Goal: Task Accomplishment & Management: Complete application form

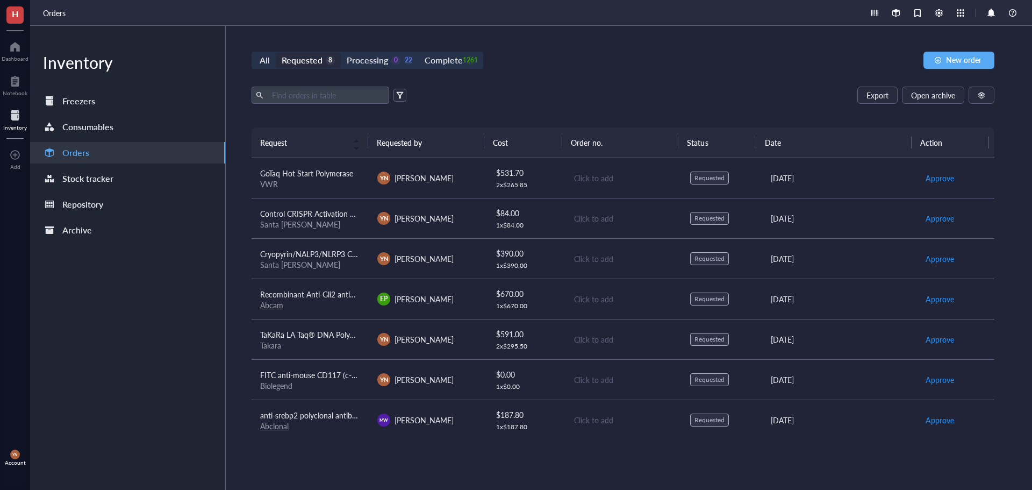
click at [629, 101] on div "Export Open archive" at bounding box center [623, 95] width 743 height 17
click at [962, 63] on span "New order" at bounding box center [963, 59] width 35 height 9
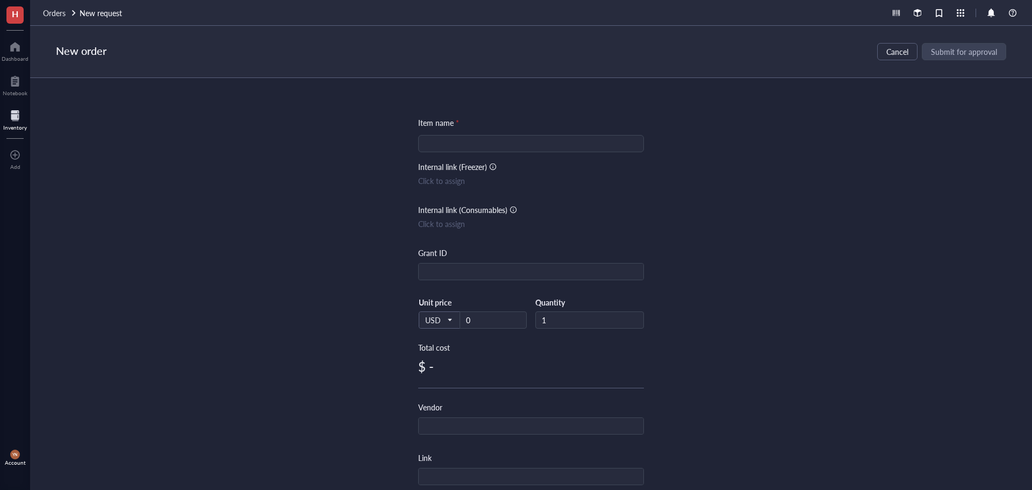
click at [435, 146] on input "search" at bounding box center [531, 143] width 213 height 16
paste input "Empty Gel Cassette [PERSON_NAME], mini, 1.5 mm, 10 well"
type input "Empty Gel Cassette [PERSON_NAME], mini, 1.5 mm, 10 well"
click at [298, 200] on div "Item name * Empty Gel Cassette [PERSON_NAME], mini, 1.5 mm, 10 well Empty Gel C…" at bounding box center [531, 284] width 1002 height 412
click at [435, 276] on input "text" at bounding box center [531, 271] width 225 height 17
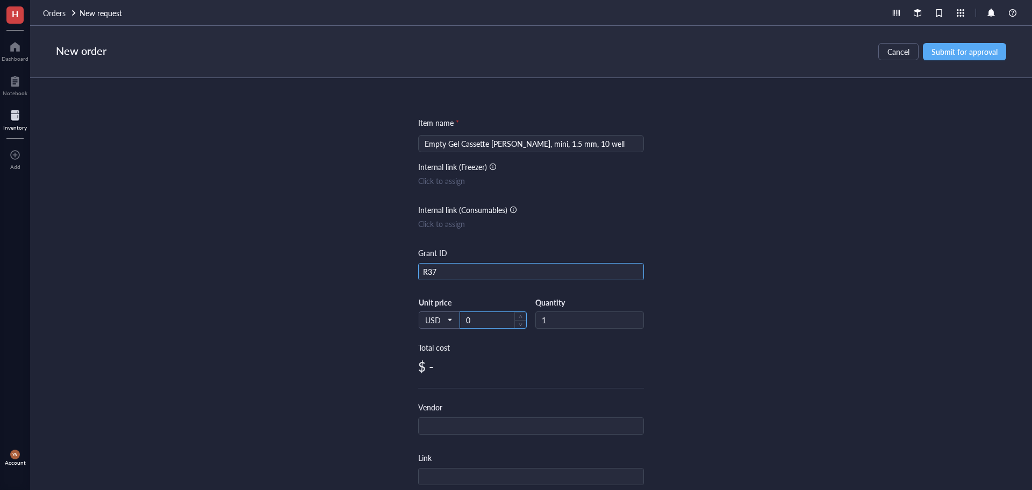
type input "R37"
click at [481, 319] on input "0" at bounding box center [493, 320] width 66 height 16
type input "3"
type input "67"
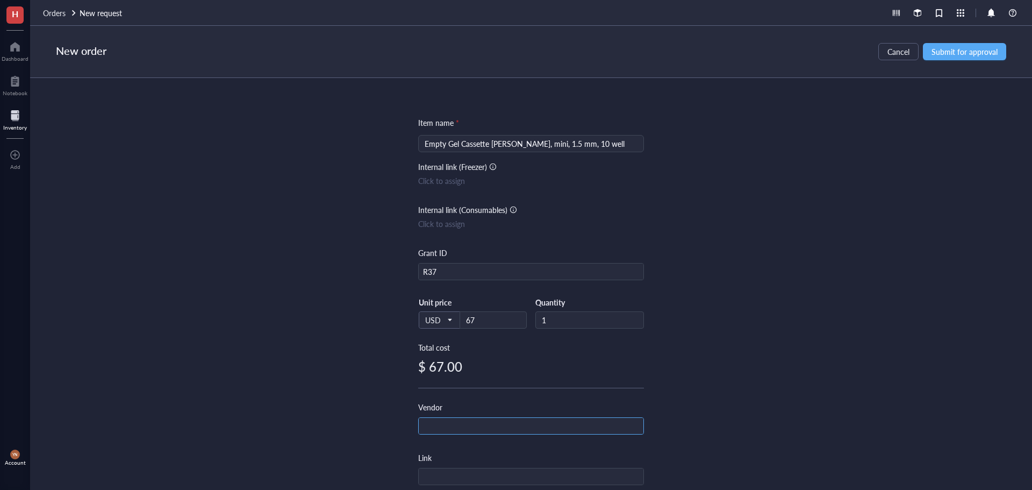
click at [455, 426] on input "text" at bounding box center [531, 426] width 225 height 17
type input "ThermoFisher Scientific"
drag, startPoint x: 332, startPoint y: 326, endPoint x: 417, endPoint y: 353, distance: 88.9
click at [332, 327] on div "Item name * Empty Gel Cassette [PERSON_NAME], mini, 1.5 mm, 10 well Internal li…" at bounding box center [531, 284] width 1002 height 412
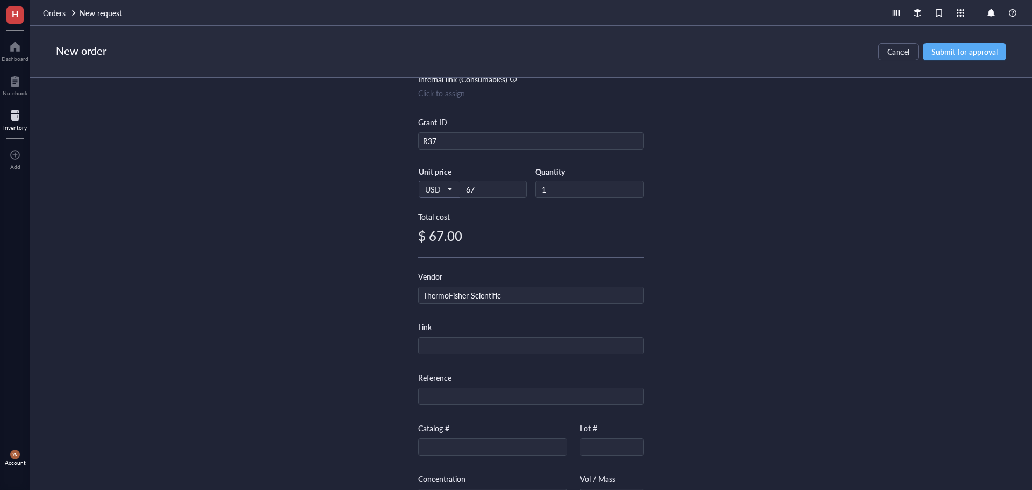
scroll to position [226, 0]
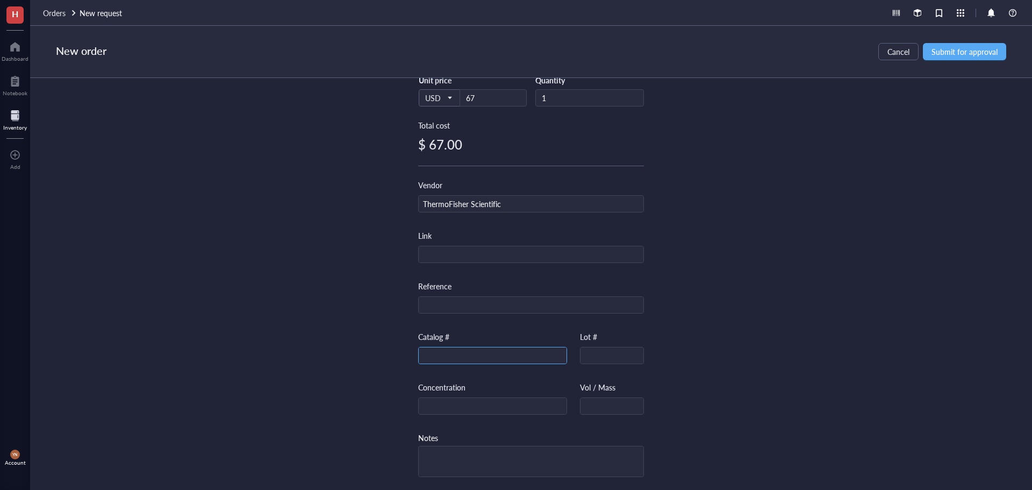
click at [427, 353] on input "text" at bounding box center [493, 355] width 148 height 17
paste input "NC3510"
type input "NC3510"
click at [812, 319] on div "Item name * Empty Gel Cassette [PERSON_NAME], mini, 1.5 mm, 10 well Internal li…" at bounding box center [531, 284] width 1002 height 412
click at [949, 53] on span "Submit for approval" at bounding box center [965, 51] width 66 height 9
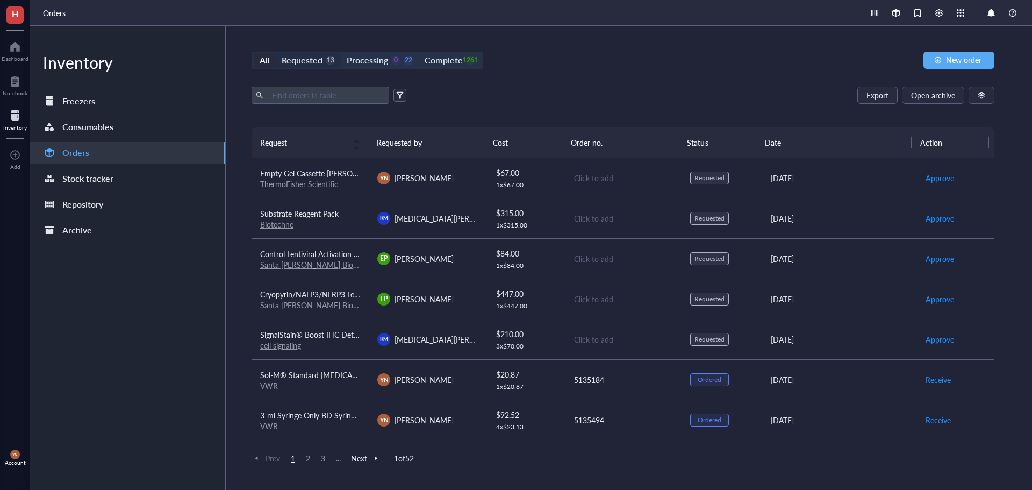
click at [319, 65] on div "Requested" at bounding box center [302, 60] width 41 height 15
click at [276, 53] on input "Requested 13" at bounding box center [276, 53] width 0 height 0
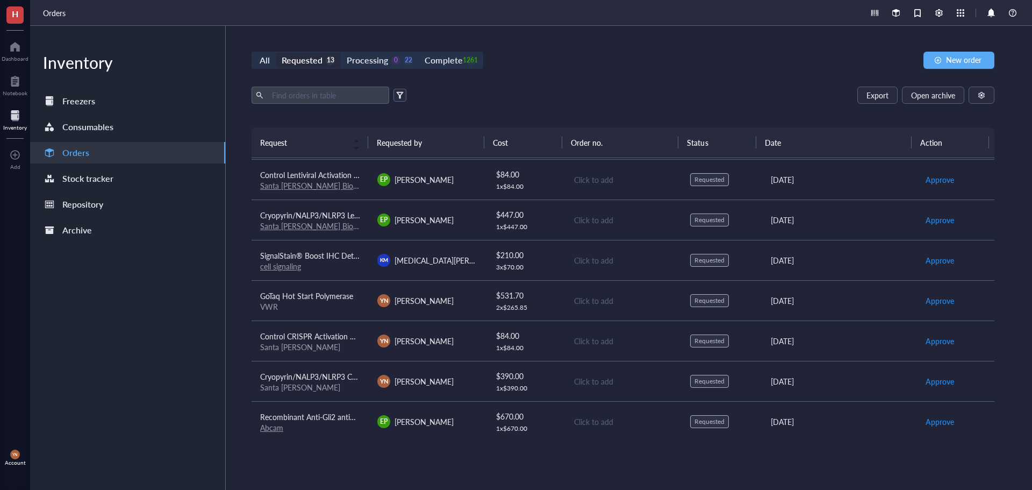
scroll to position [54, 0]
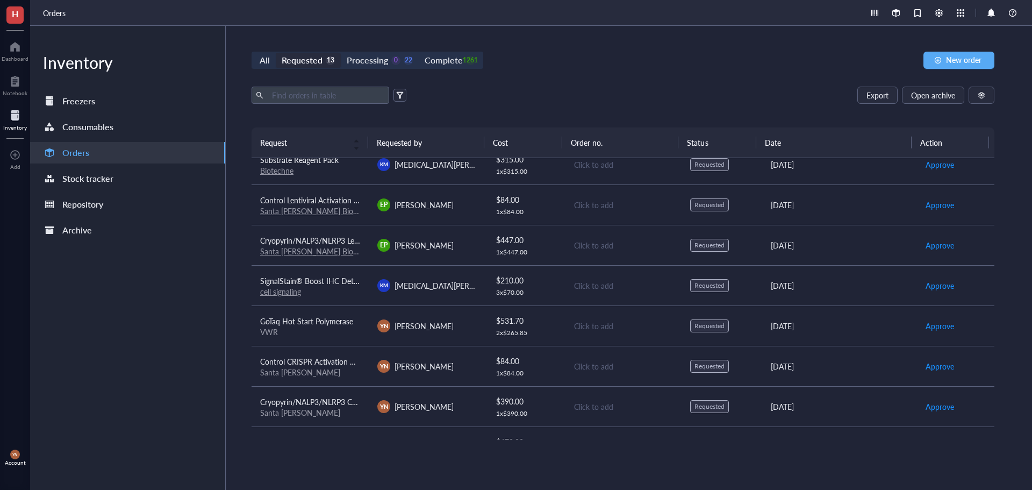
click at [310, 197] on span "Control Lentiviral Activation Particles" at bounding box center [320, 200] width 121 height 11
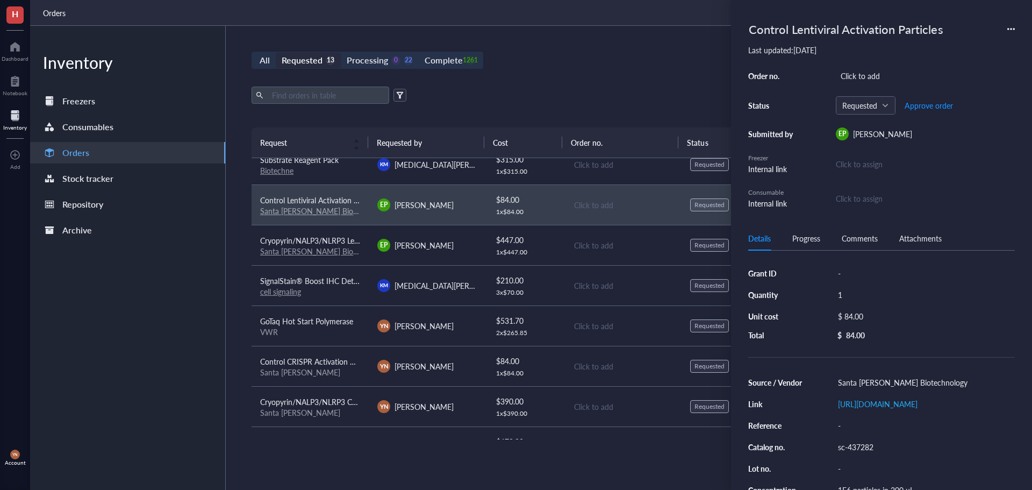
click at [629, 69] on div "All Requested 13 Processing 0 22 Complete 1261 New order Export Open archive Re…" at bounding box center [623, 258] width 795 height 464
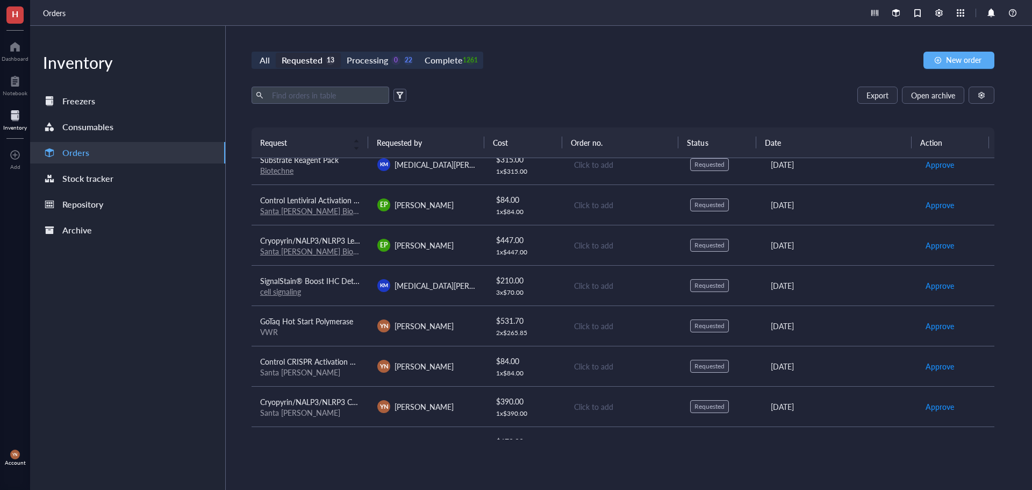
click at [327, 240] on span "Cryopyrin/NALP3/NLRP3 Lentiviral Activation Particles (m)" at bounding box center [357, 240] width 195 height 11
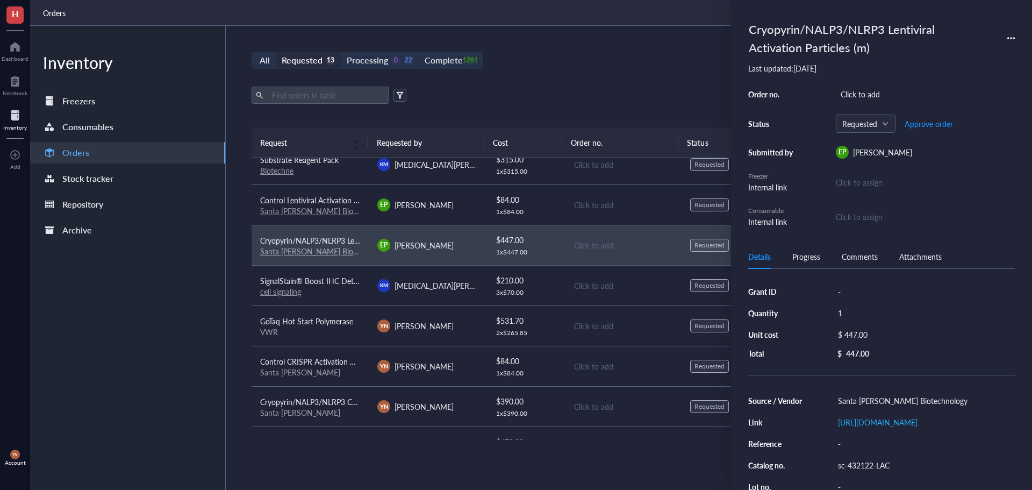
click at [612, 62] on div "All Requested 13 Processing 0 22 Complete 1261 New order" at bounding box center [623, 60] width 743 height 17
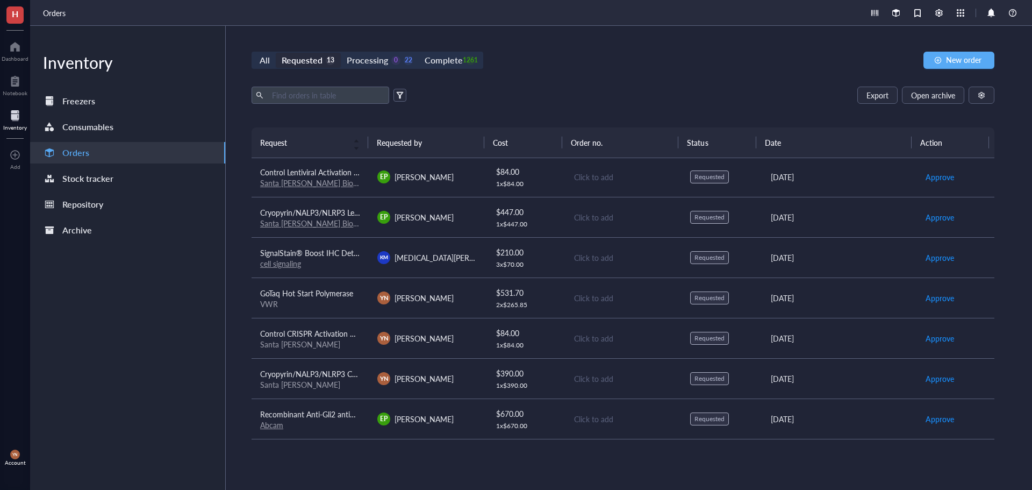
scroll to position [108, 0]
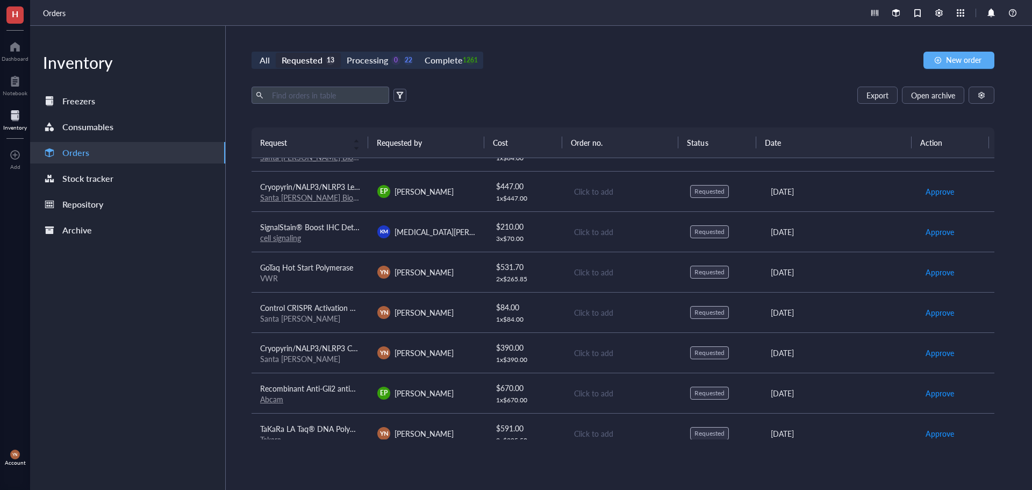
click at [310, 347] on span "Cryopyrin/NALP3/NLRP3 CRISPR Activation Plasmid (m)" at bounding box center [354, 347] width 189 height 11
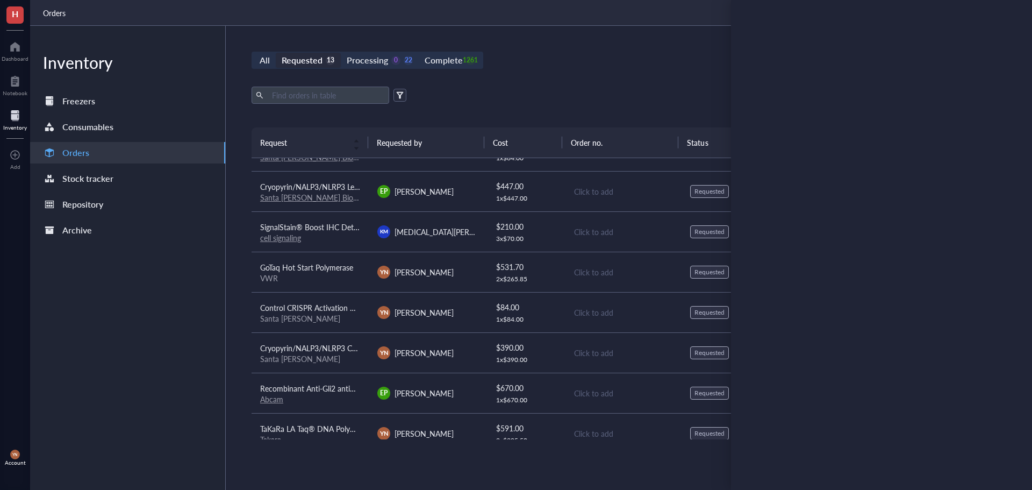
click at [579, 52] on div "All Requested 13 Processing 0 22 Complete 1261 New order" at bounding box center [623, 60] width 743 height 17
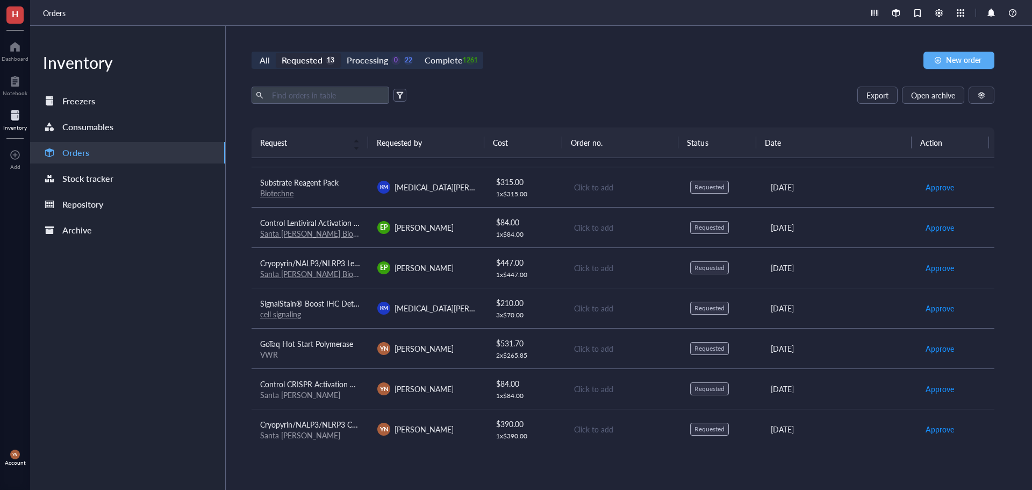
scroll to position [0, 0]
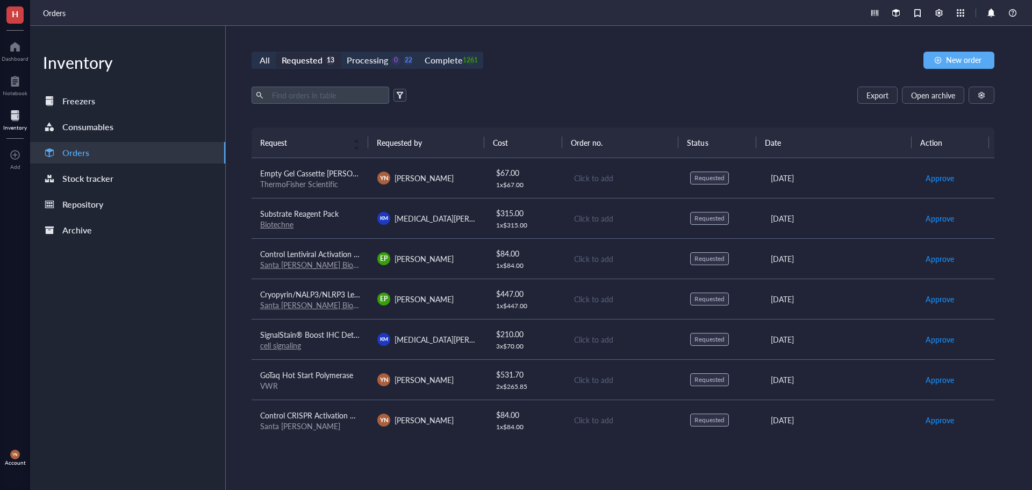
click at [550, 80] on div "All Requested 13 Processing 0 22 Complete 1261 New order Export Open archive Re…" at bounding box center [623, 258] width 795 height 464
drag, startPoint x: 466, startPoint y: 57, endPoint x: 371, endPoint y: 88, distance: 98.9
click at [466, 59] on div "1261" at bounding box center [470, 60] width 9 height 9
click at [419, 53] on input "Complete 1261" at bounding box center [419, 53] width 0 height 0
click at [295, 99] on input "text" at bounding box center [326, 95] width 117 height 16
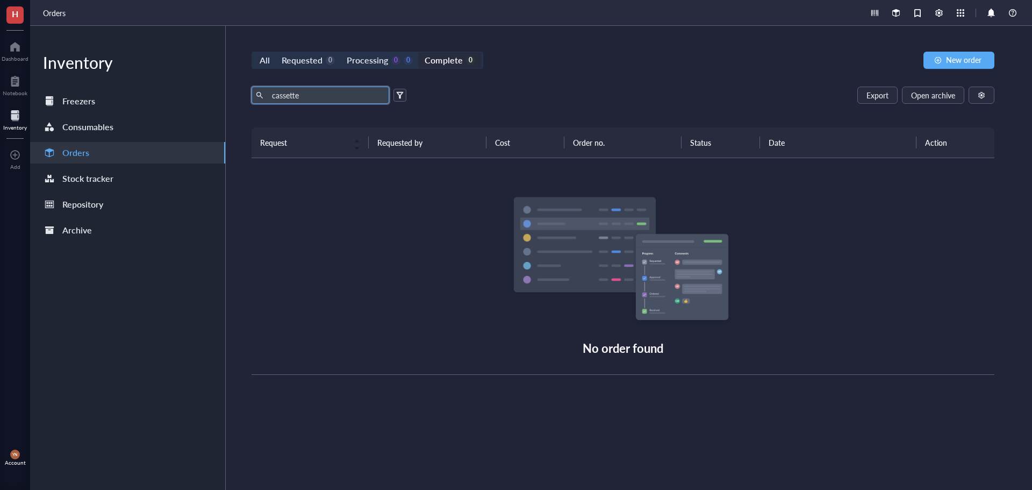
type input "cassette"
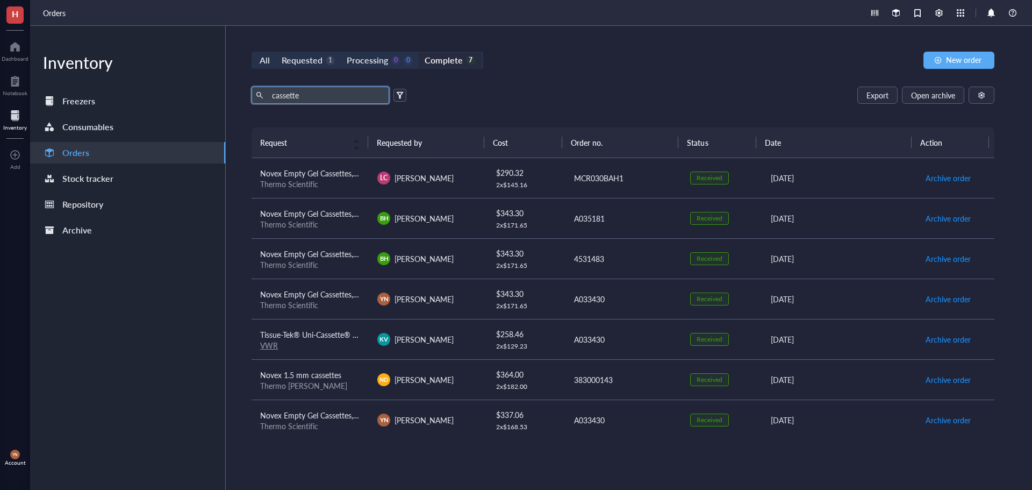
click at [334, 173] on span "Novex Empty Gel Cassettes, Mini, 1.5 mm" at bounding box center [329, 173] width 139 height 11
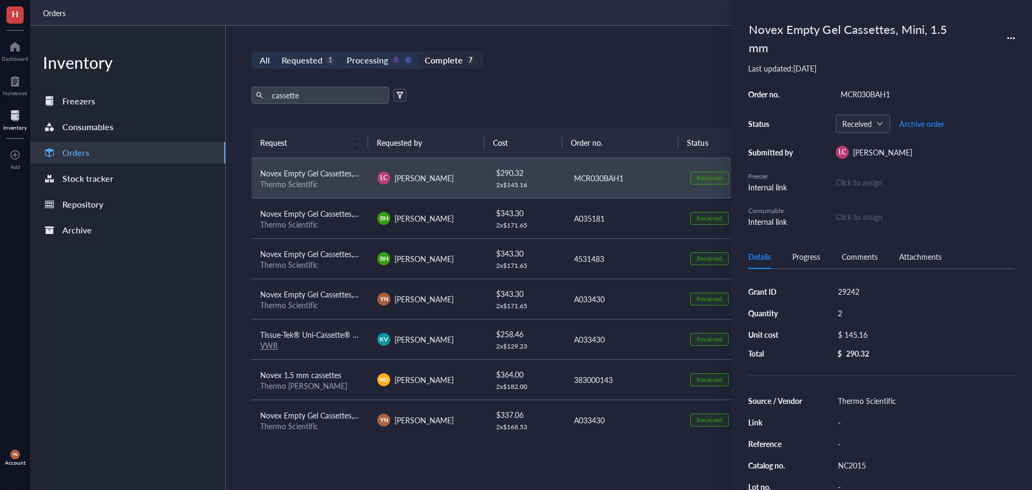
click at [587, 99] on div "cassette Export Open archive" at bounding box center [623, 95] width 743 height 17
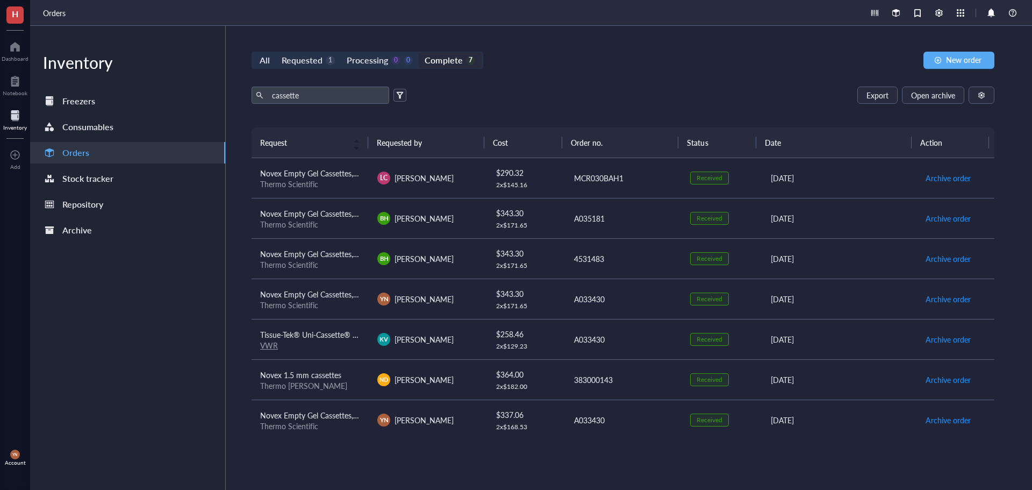
click at [335, 174] on span "Novex Empty Gel Cassettes, Mini, 1.5 mm" at bounding box center [329, 173] width 139 height 11
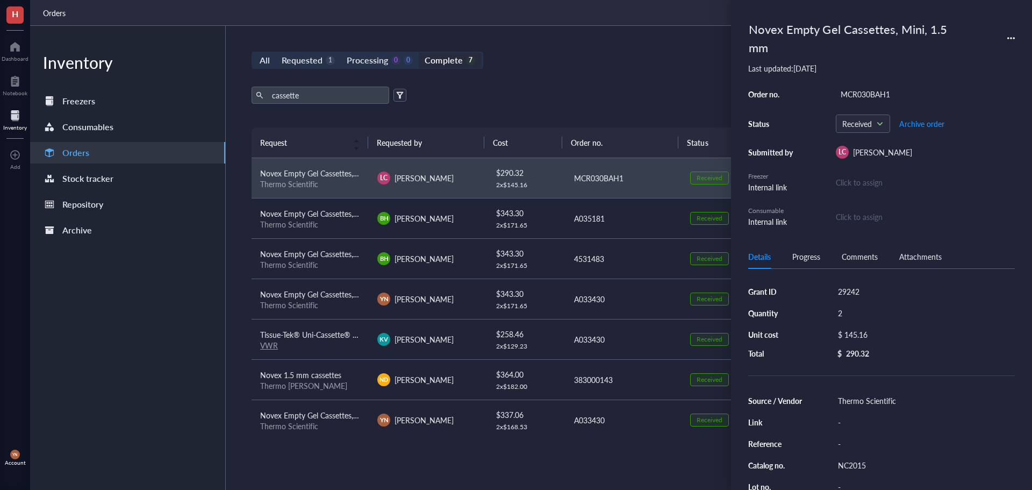
click at [680, 96] on div "cassette Export Open archive" at bounding box center [623, 95] width 743 height 17
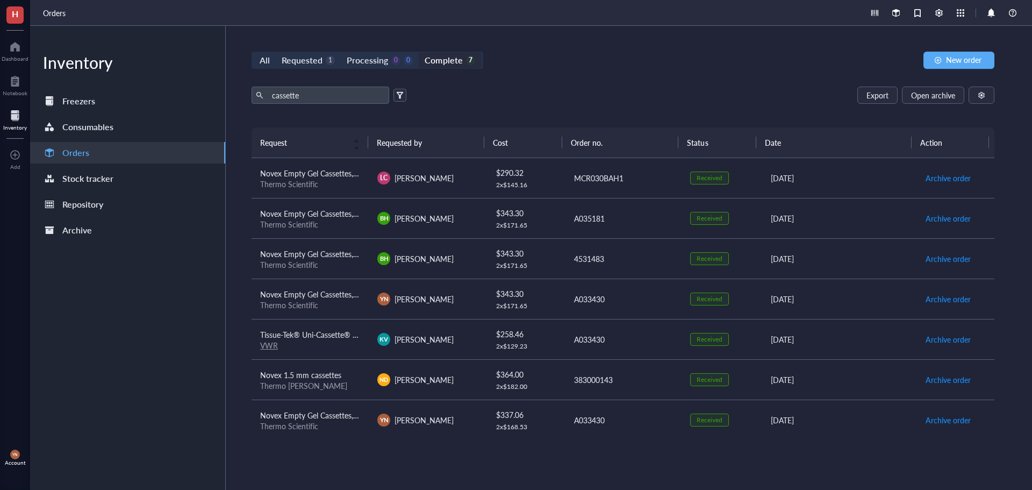
click at [331, 211] on span "Novex Empty Gel Cassettes, Mini, 1.5 mm" at bounding box center [329, 213] width 139 height 11
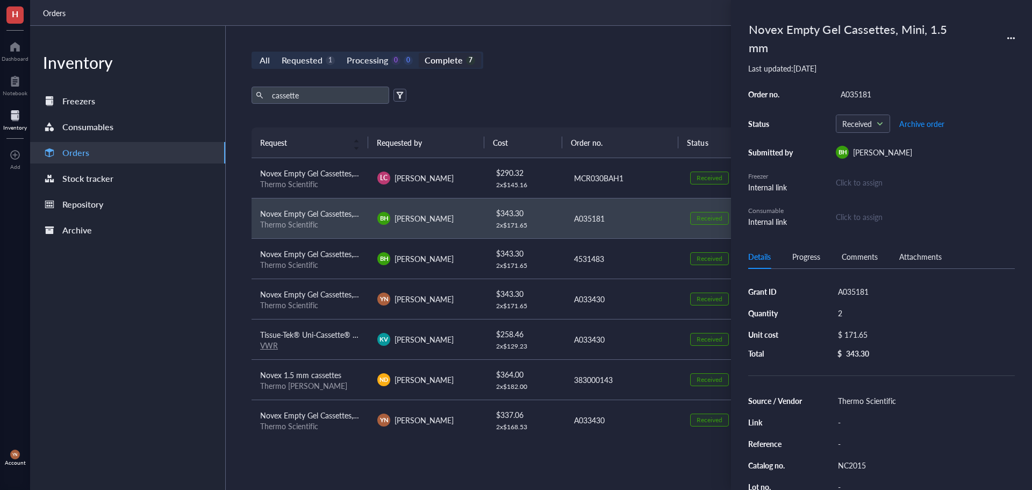
click at [618, 110] on div "cassette Export Open archive Requester Requested on Source / Vendor Last updated" at bounding box center [623, 107] width 743 height 41
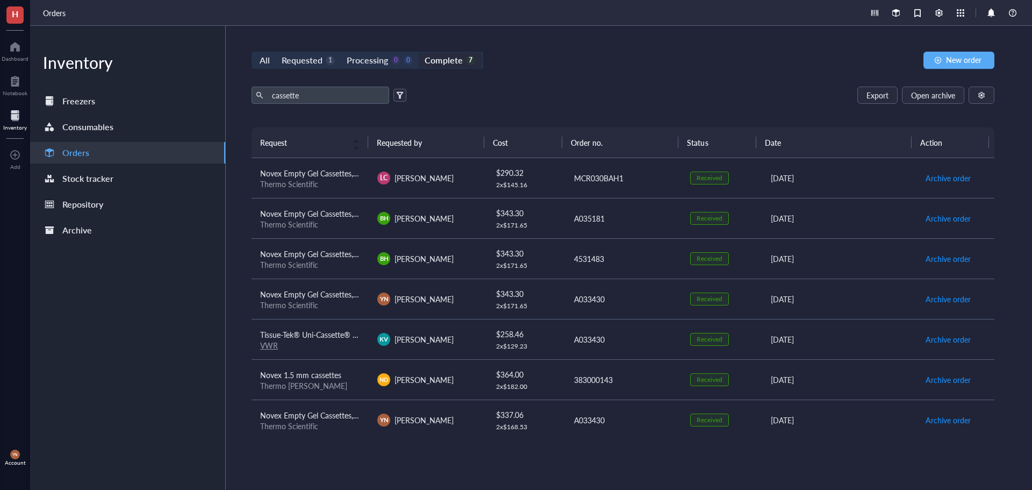
click at [332, 174] on span "Novex Empty Gel Cassettes, Mini, 1.5 mm" at bounding box center [329, 173] width 139 height 11
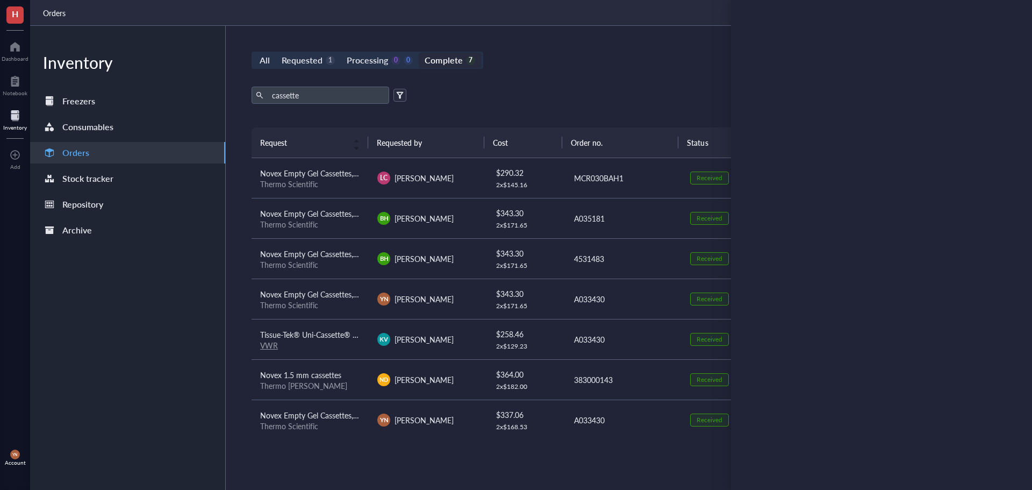
click at [544, 86] on div "All Requested 1 Processing 0 0 Complete 7 New order cassette Export Open archiv…" at bounding box center [623, 258] width 795 height 464
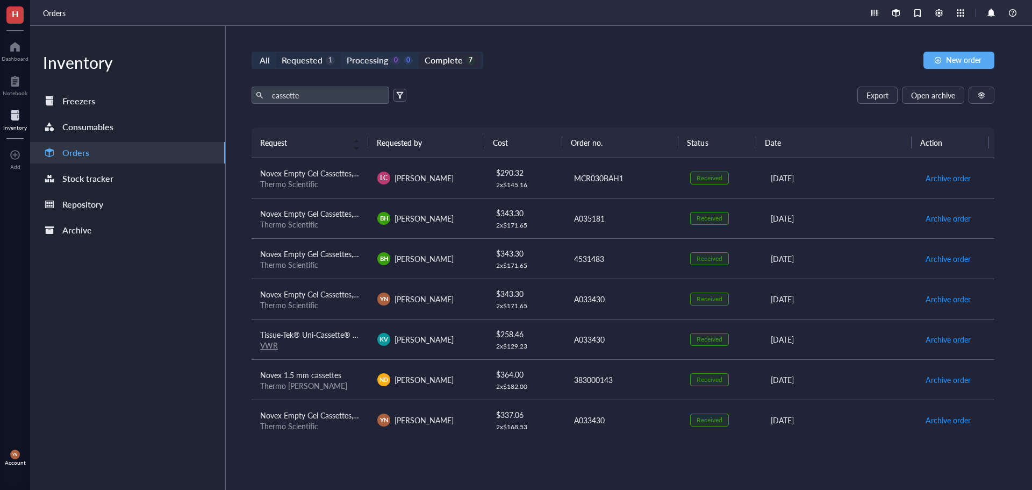
click at [317, 63] on div "Requested" at bounding box center [302, 60] width 41 height 15
click at [276, 53] on input "Requested 1" at bounding box center [276, 53] width 0 height 0
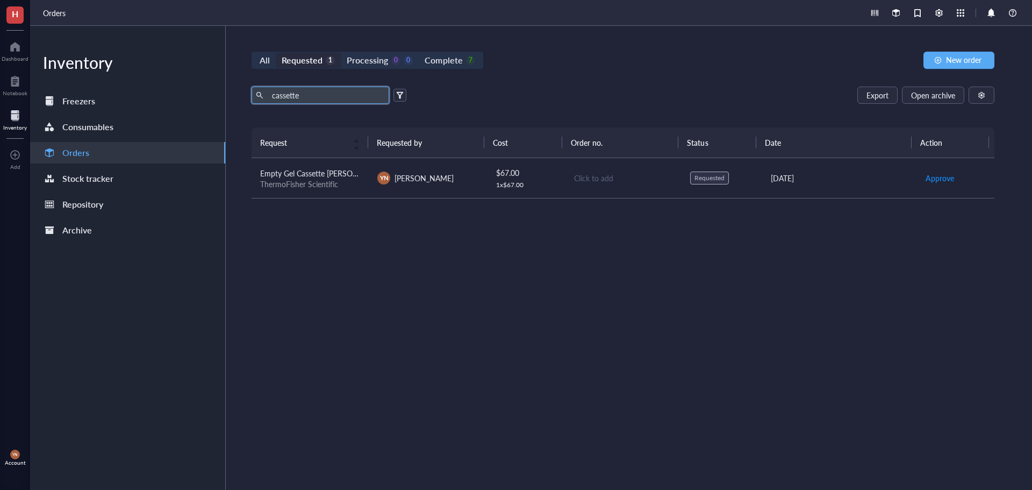
drag, startPoint x: 311, startPoint y: 97, endPoint x: 254, endPoint y: 98, distance: 56.5
click at [254, 98] on span "cassette" at bounding box center [321, 95] width 138 height 17
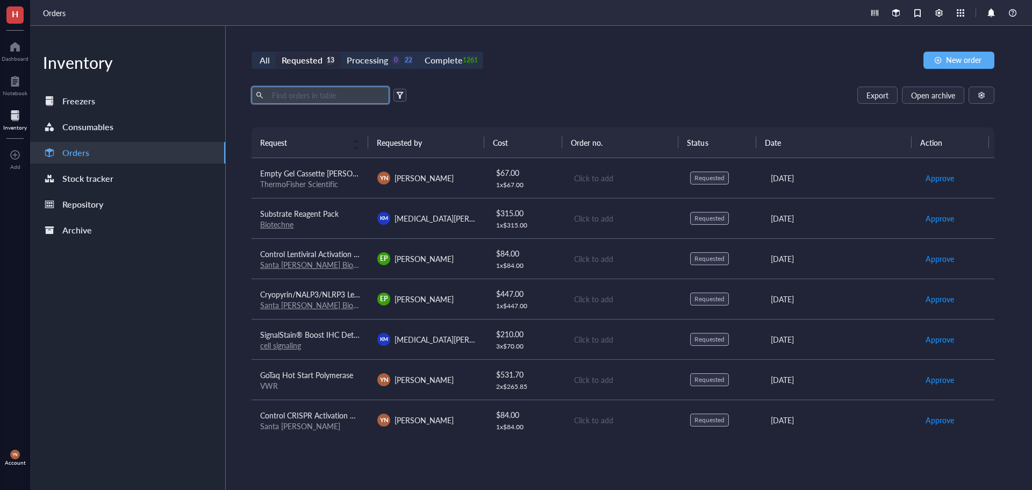
click at [657, 53] on div "All Requested 13 Processing 0 22 Complete 1261 New order" at bounding box center [623, 60] width 743 height 17
click at [466, 56] on div "1261" at bounding box center [470, 60] width 9 height 9
click at [419, 53] on input "Complete 1261" at bounding box center [419, 53] width 0 height 0
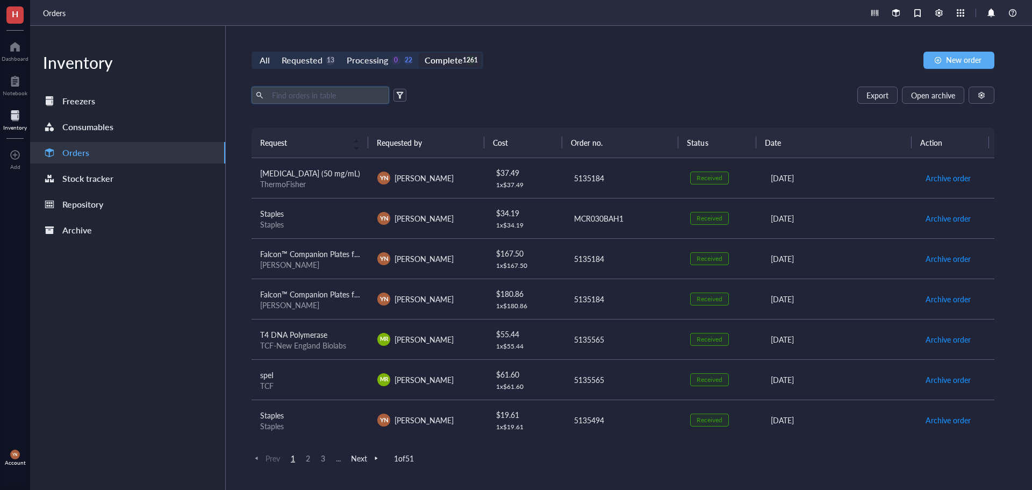
click at [289, 99] on input "text" at bounding box center [326, 95] width 117 height 16
type input "membrane"
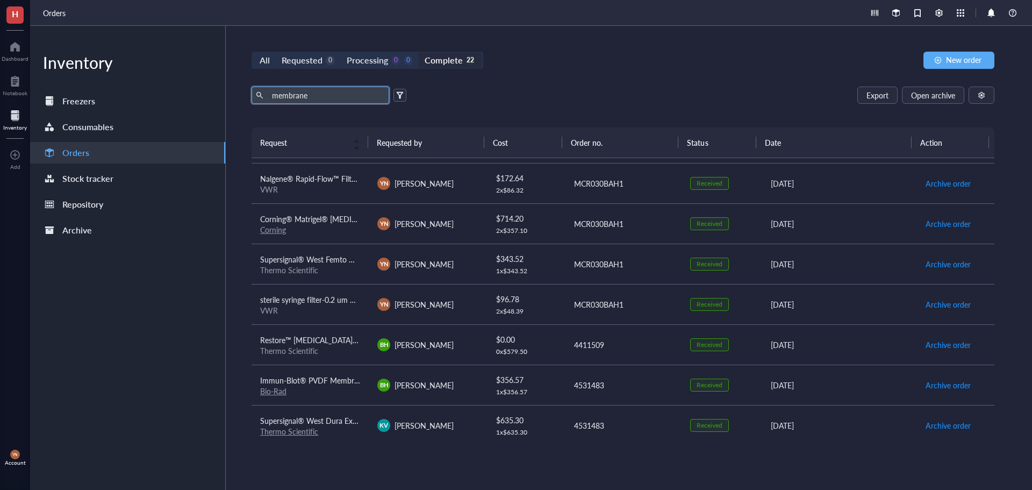
scroll to position [54, 0]
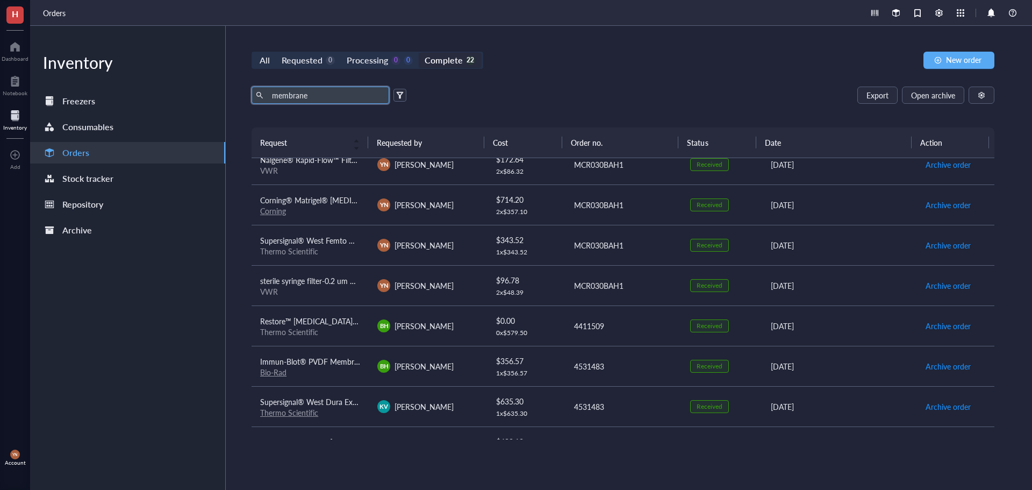
click at [333, 360] on span "Immun-Blot® PVDF Membrane, Roll, 26 cm x 3.3 m, 1620177" at bounding box center [364, 361] width 208 height 11
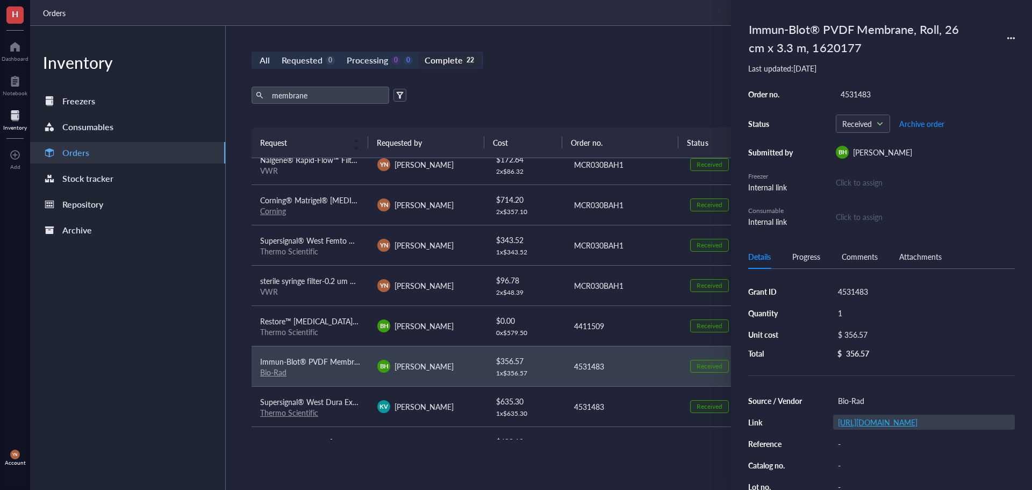
click at [896, 427] on link "[URL][DOMAIN_NAME]" at bounding box center [878, 422] width 80 height 11
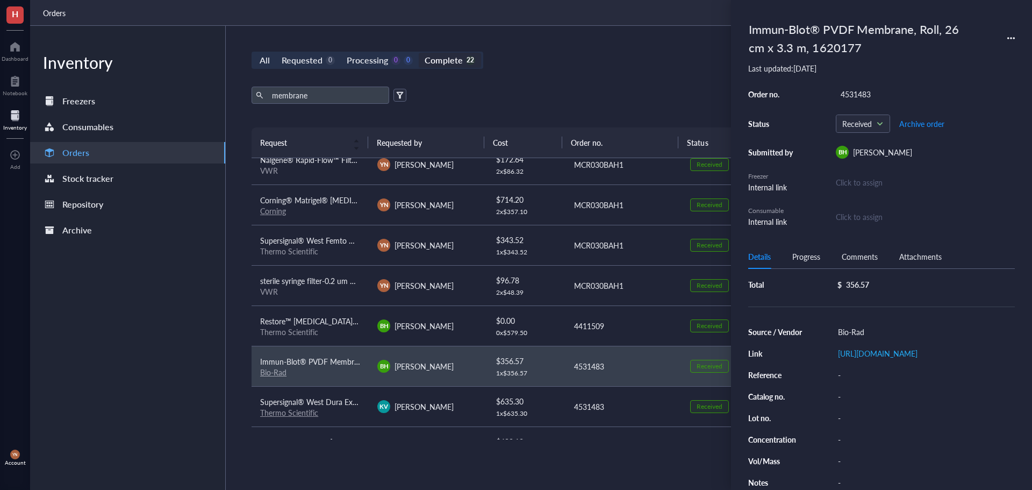
scroll to position [92, 0]
click at [853, 395] on div "-" at bounding box center [924, 396] width 182 height 15
type input "1620177"
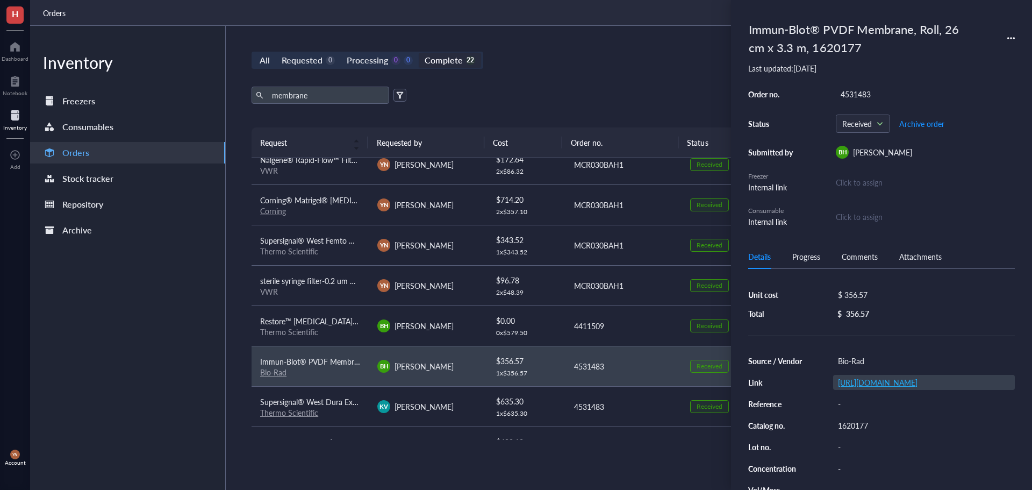
scroll to position [0, 0]
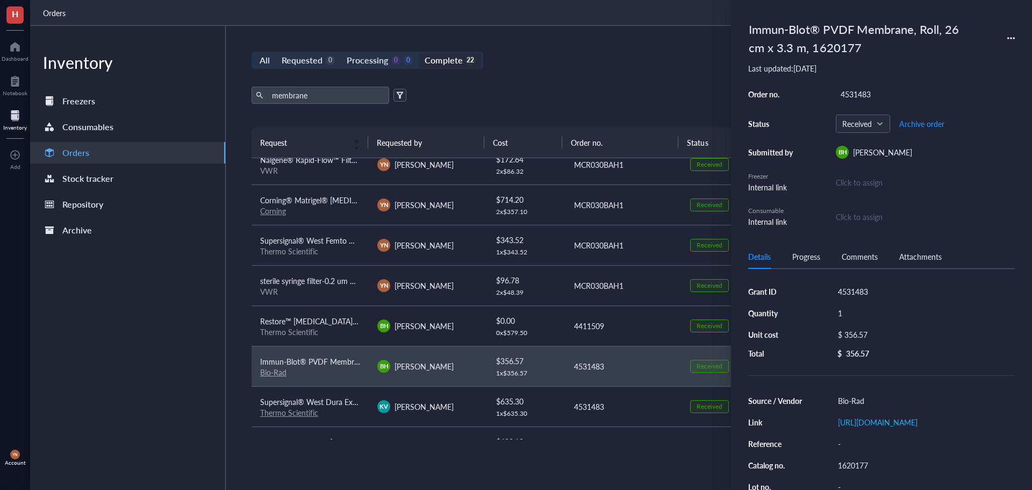
click at [1011, 35] on icon at bounding box center [1011, 38] width 8 height 8
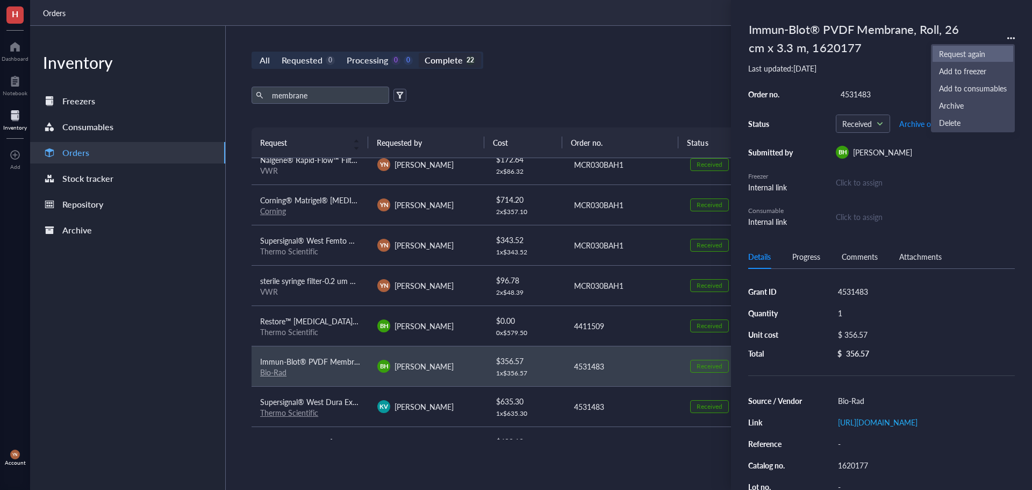
click at [971, 53] on span "Request again" at bounding box center [973, 54] width 68 height 12
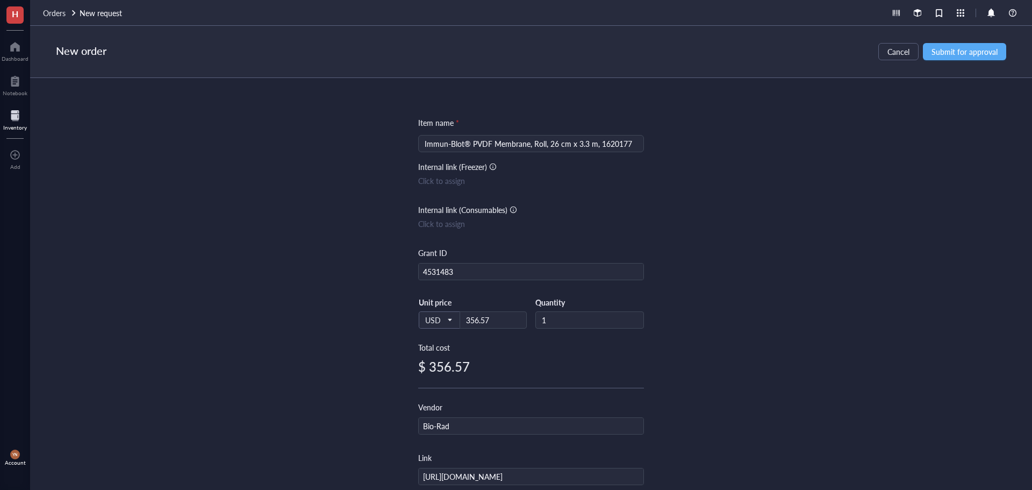
drag, startPoint x: 232, startPoint y: 247, endPoint x: 128, endPoint y: 90, distance: 187.7
click at [232, 246] on div "Item name * Immun-Blot® PVDF Membrane, Roll, 26 cm x 3.3 m, 1620177 Internal li…" at bounding box center [531, 284] width 1002 height 412
click at [969, 47] on span "Submit for approval" at bounding box center [965, 51] width 66 height 9
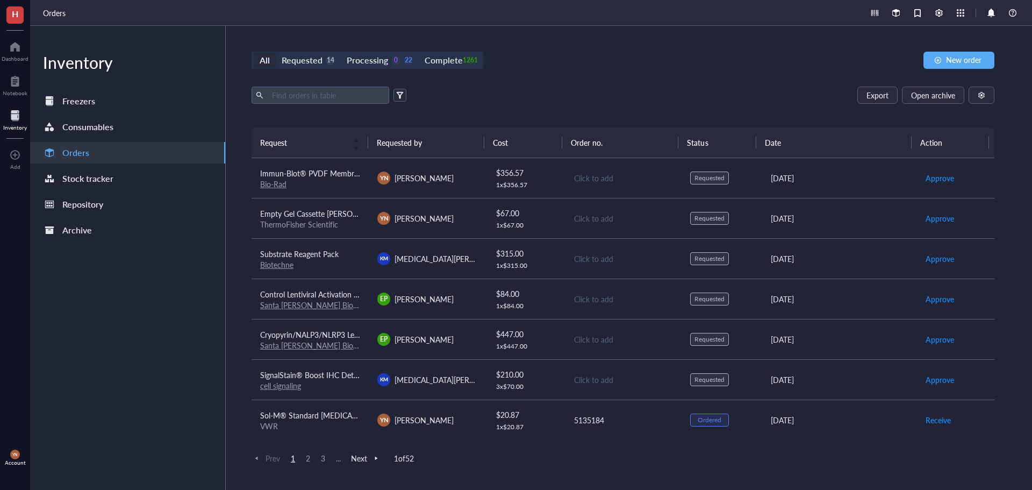
click at [581, 68] on div "All Requested 14 Processing 0 22 Complete 1261 New order" at bounding box center [623, 60] width 743 height 17
click at [602, 80] on div "All Requested 14 Processing 0 22 Complete 1261 New order Export Open archive Re…" at bounding box center [623, 258] width 795 height 464
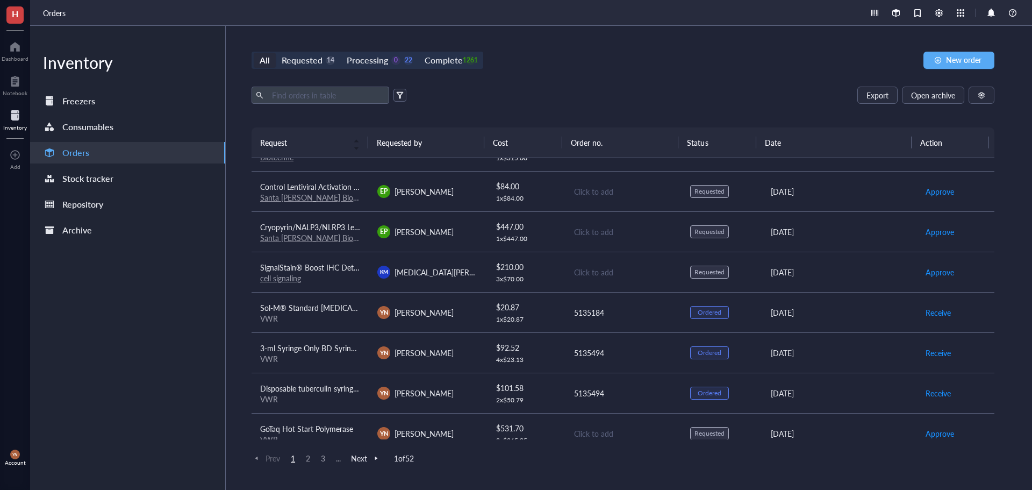
scroll to position [215, 0]
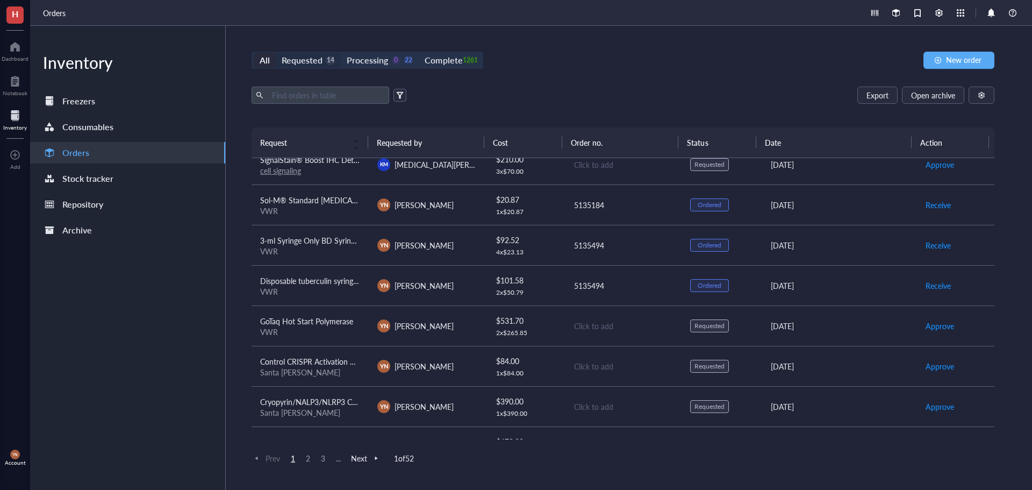
click at [310, 59] on div "Requested" at bounding box center [302, 60] width 41 height 15
click at [276, 53] on input "Requested 14" at bounding box center [276, 53] width 0 height 0
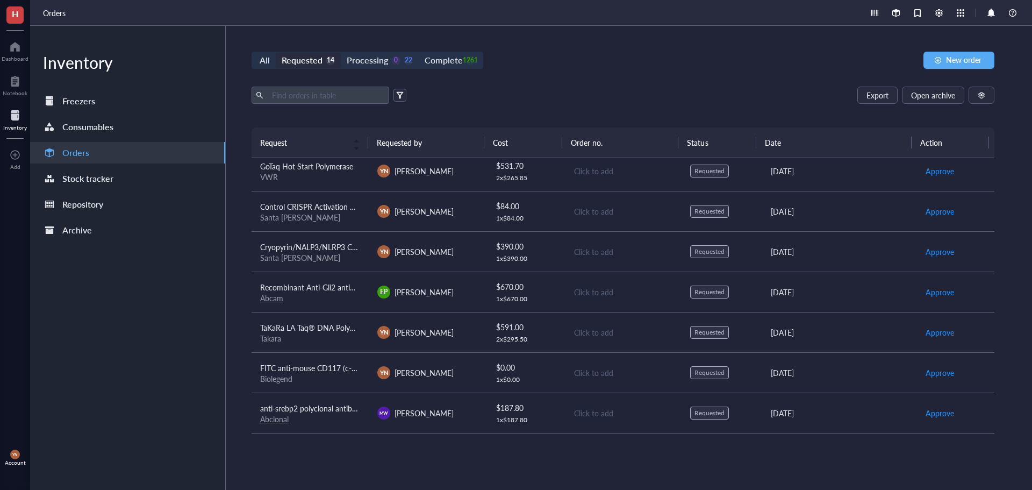
scroll to position [283, 0]
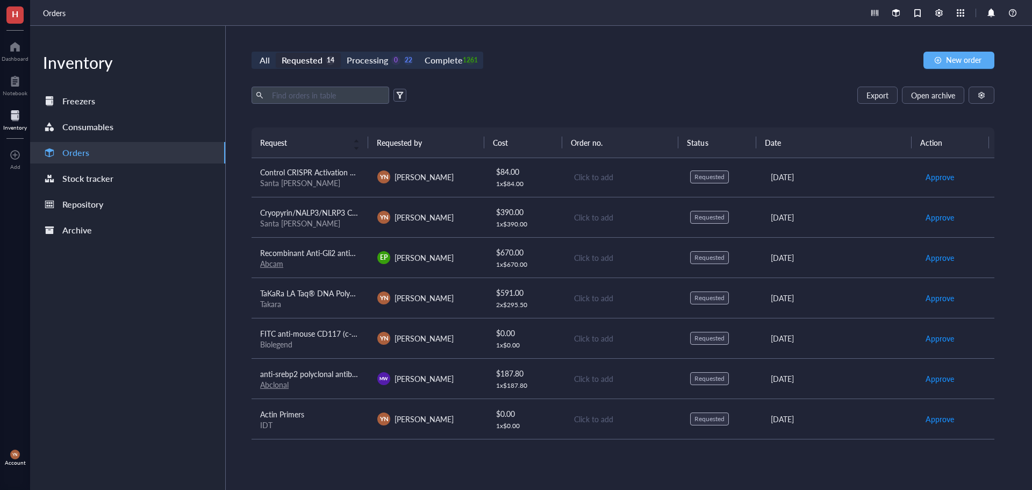
click at [325, 297] on span "TaKaRa LA Taq® DNA Polymerase (Mg2+ plus buffer) - 250 Units" at bounding box center [368, 293] width 217 height 11
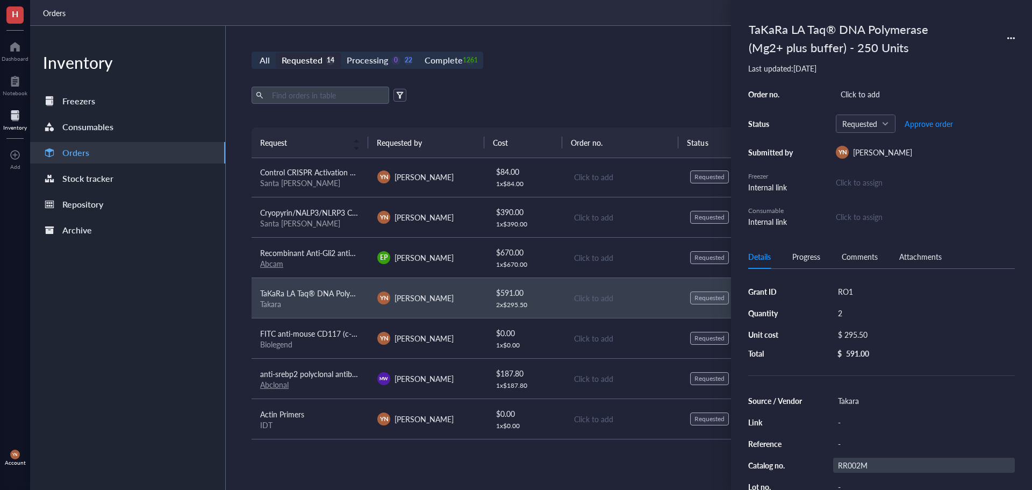
click at [850, 467] on div "RR002M" at bounding box center [924, 464] width 182 height 15
click at [850, 467] on input "RR002M" at bounding box center [851, 465] width 34 height 14
